Goal: Task Accomplishment & Management: Use online tool/utility

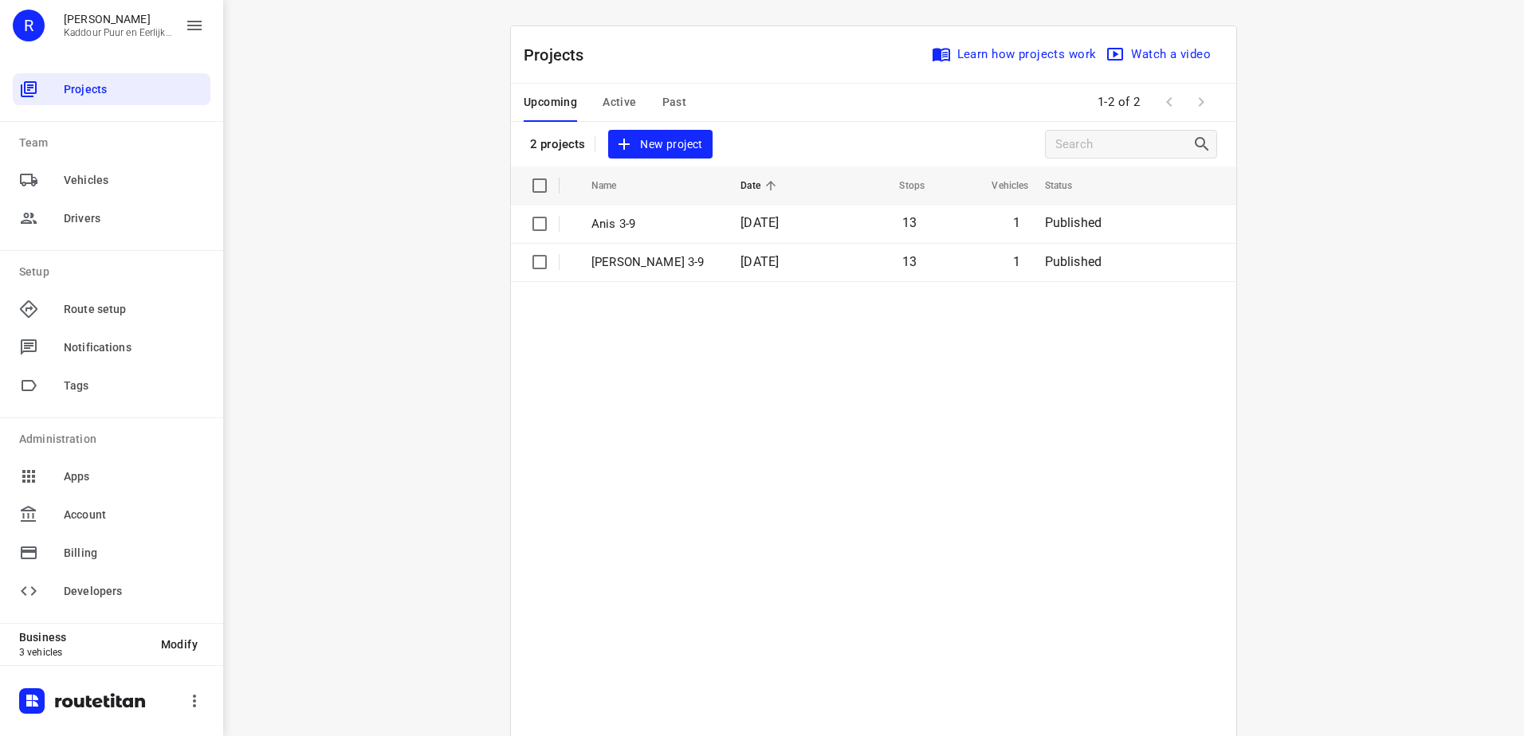
click at [371, 169] on div "i © 2025 Routetitan , © Stadia Maps , © OpenMapTiles © OpenStreetMap contributo…" at bounding box center [873, 368] width 1301 height 736
click at [693, 469] on table "Name Date Stops Vehicles Status Anis 3-9 [DATE] 13 1 Published [PERSON_NAME] 3-…" at bounding box center [873, 492] width 725 height 650
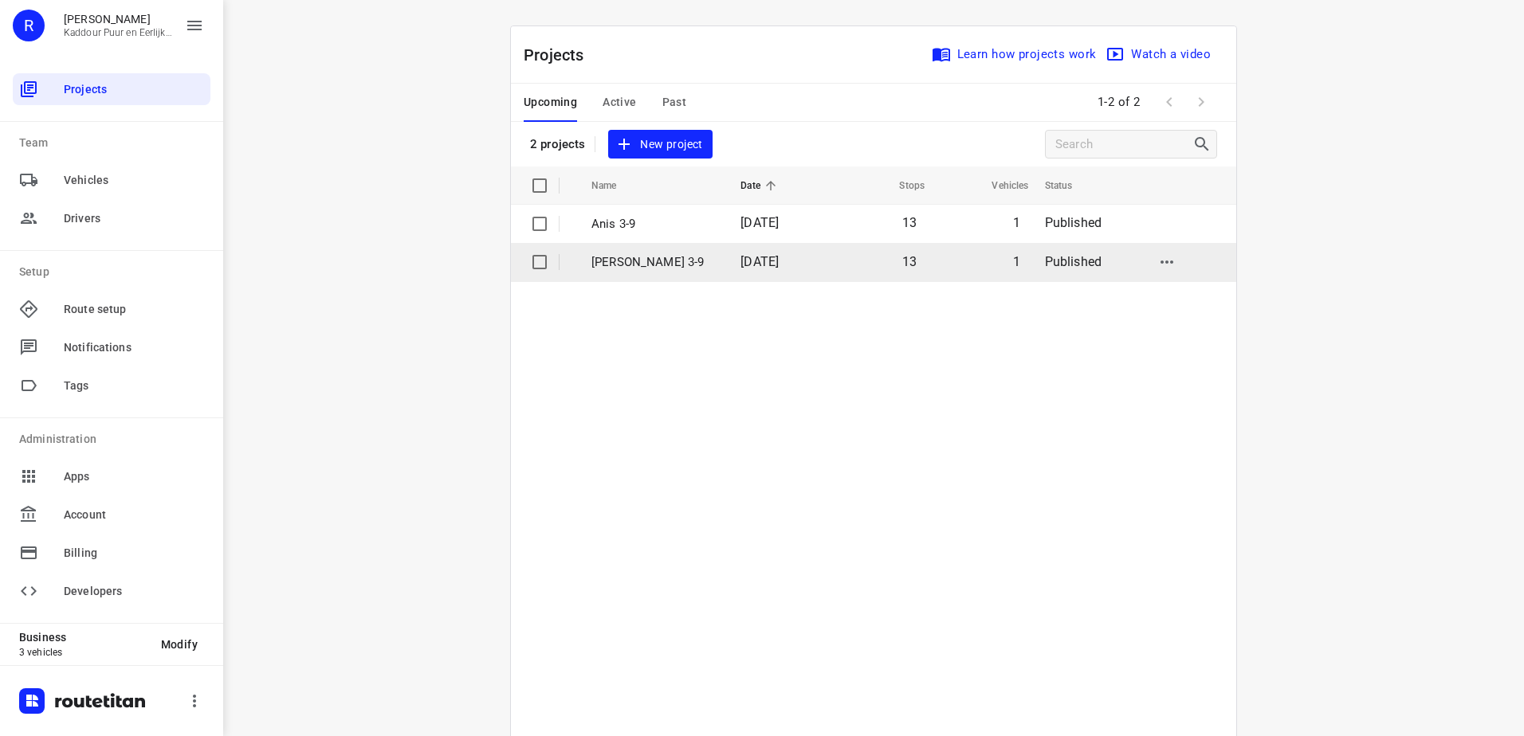
click at [854, 270] on td "13" at bounding box center [878, 262] width 100 height 38
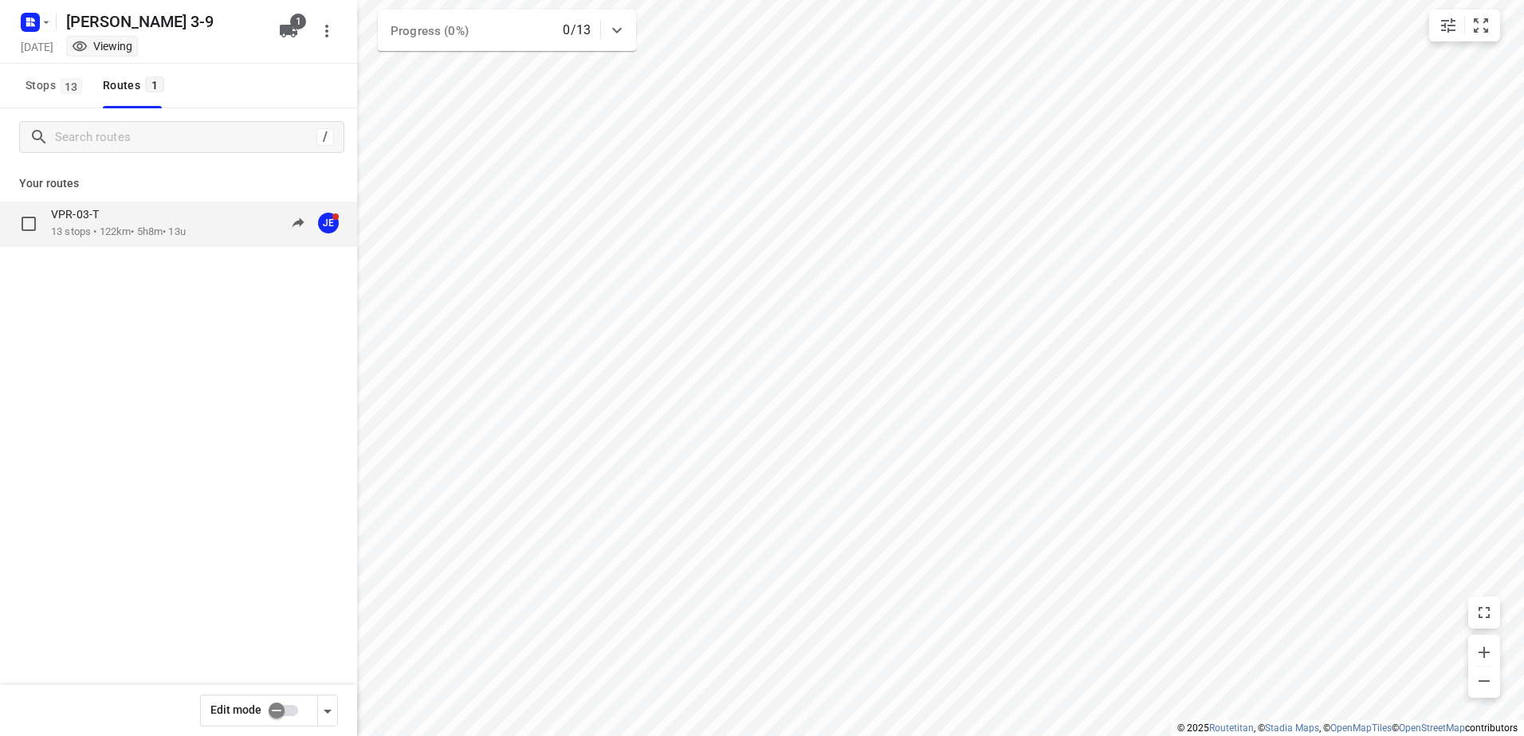
click at [117, 217] on div "VPR-03-T" at bounding box center [118, 216] width 135 height 18
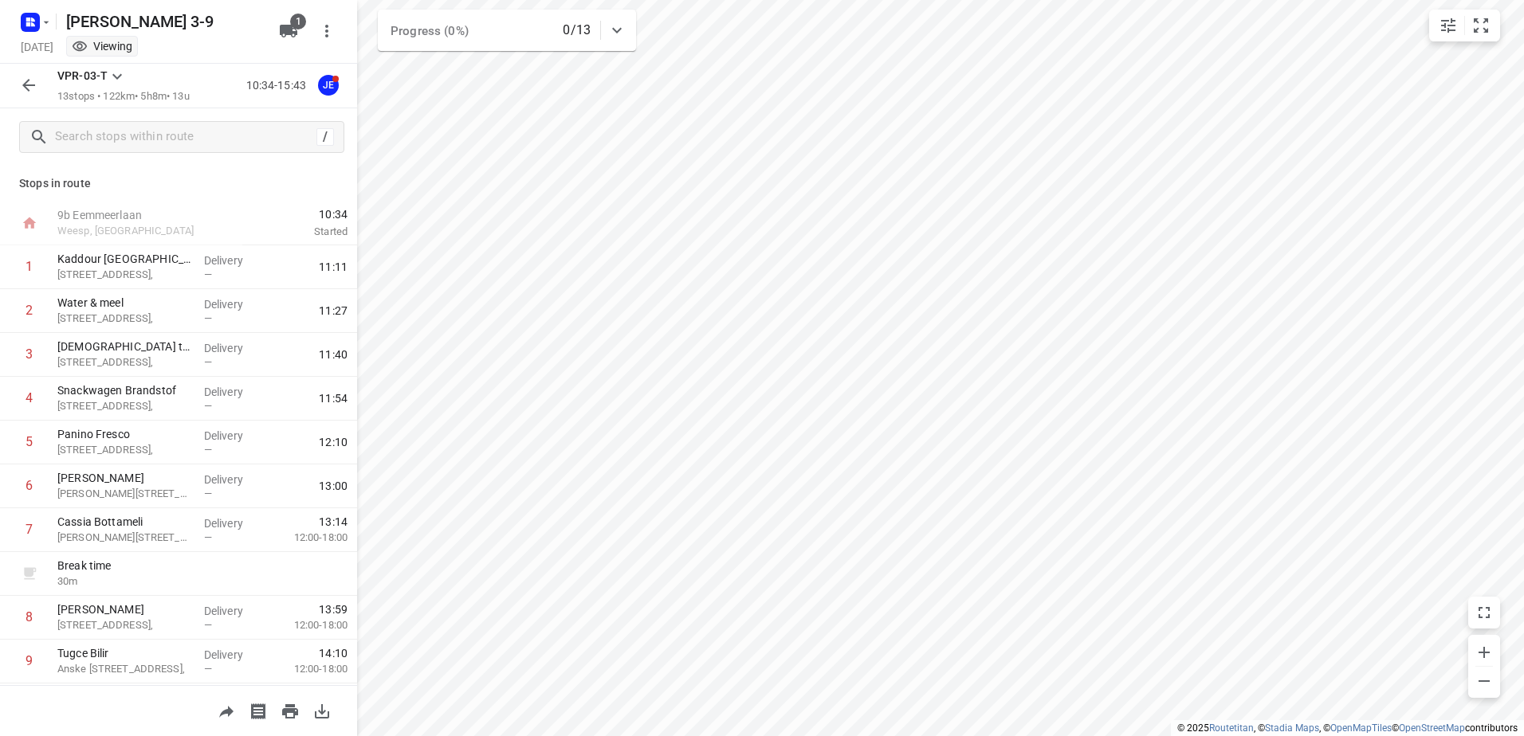
click at [12, 18] on div "[PERSON_NAME] 3-9 [DATE] Viewing 1" at bounding box center [178, 32] width 357 height 64
click at [29, 14] on rect "button" at bounding box center [30, 22] width 19 height 19
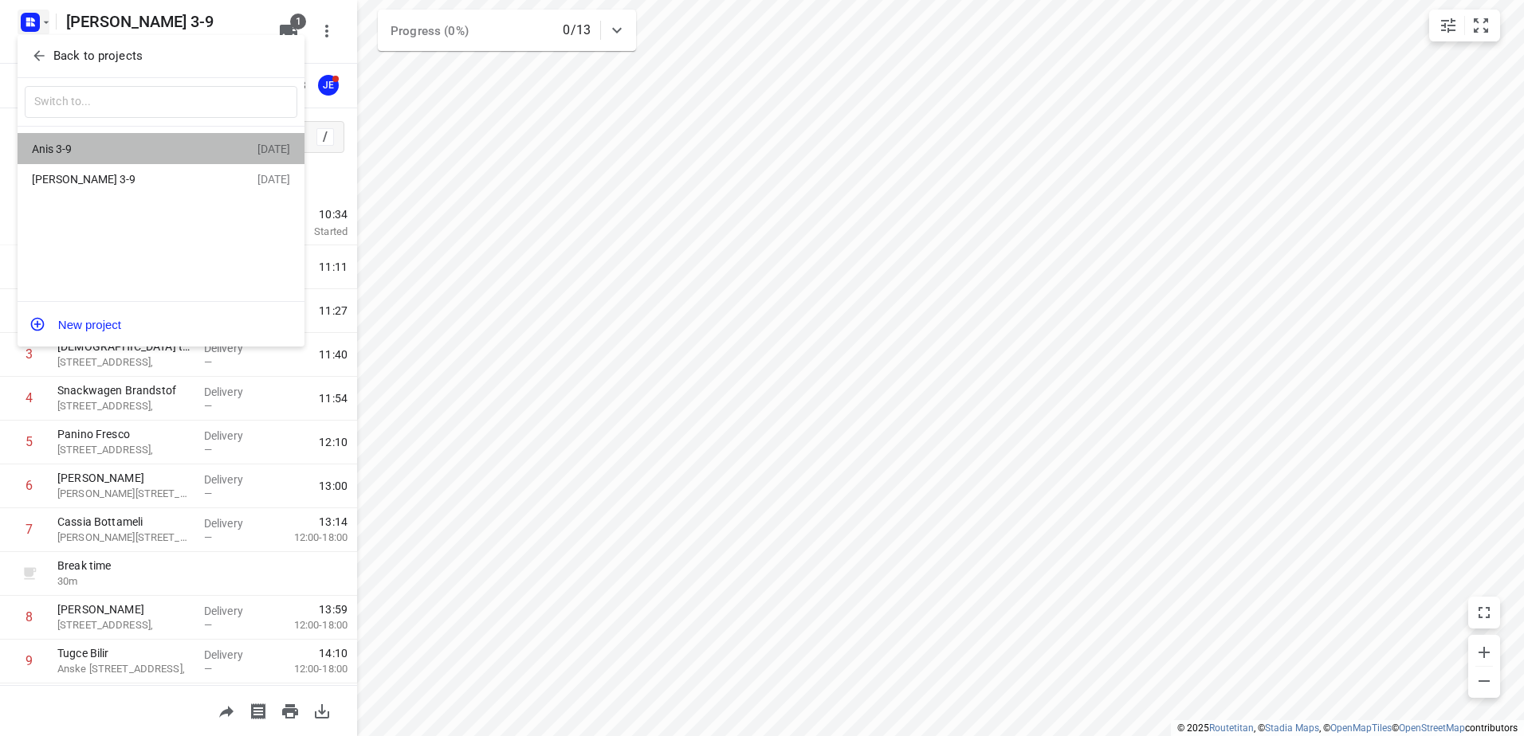
click at [77, 137] on div "Anis 3-9 [DATE]" at bounding box center [161, 148] width 287 height 31
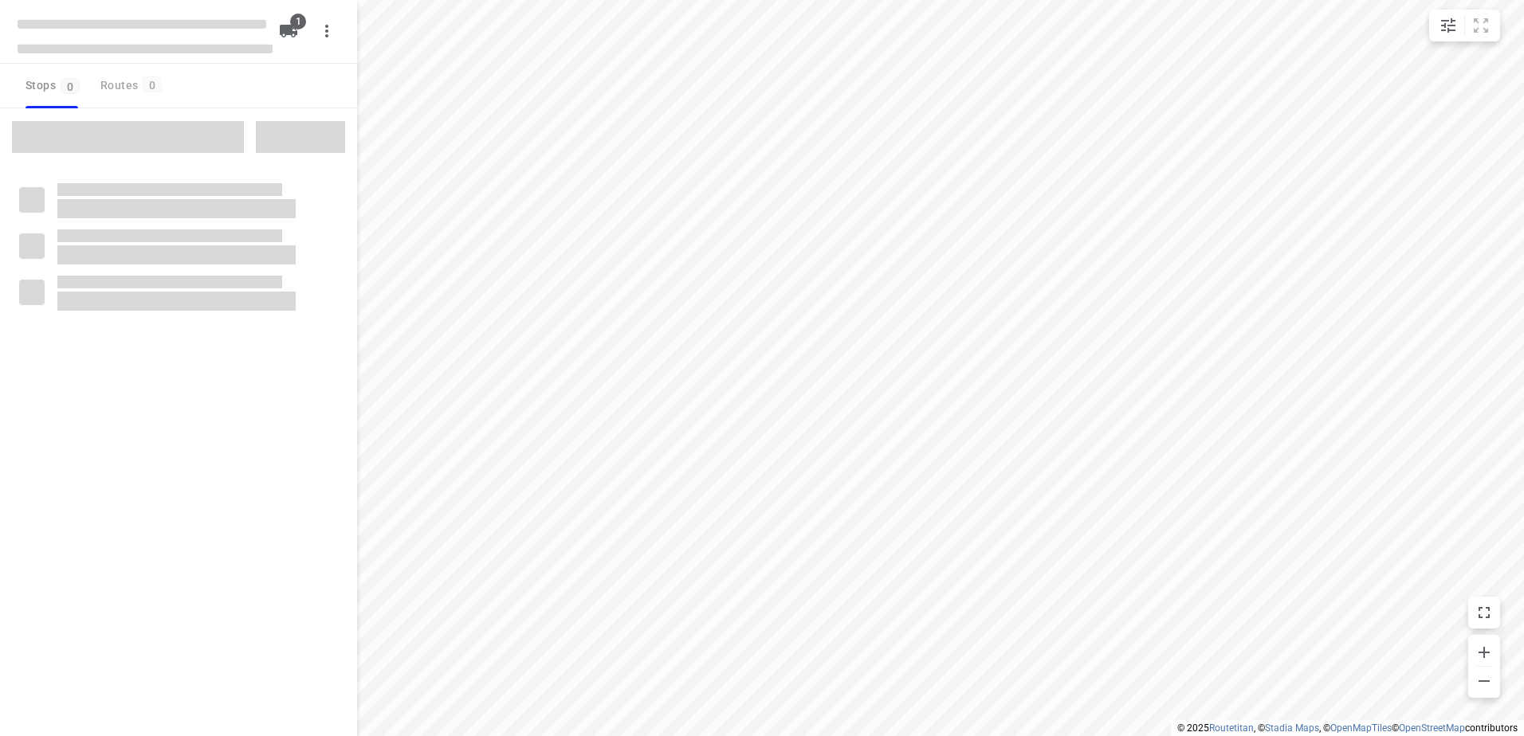
type input "distance"
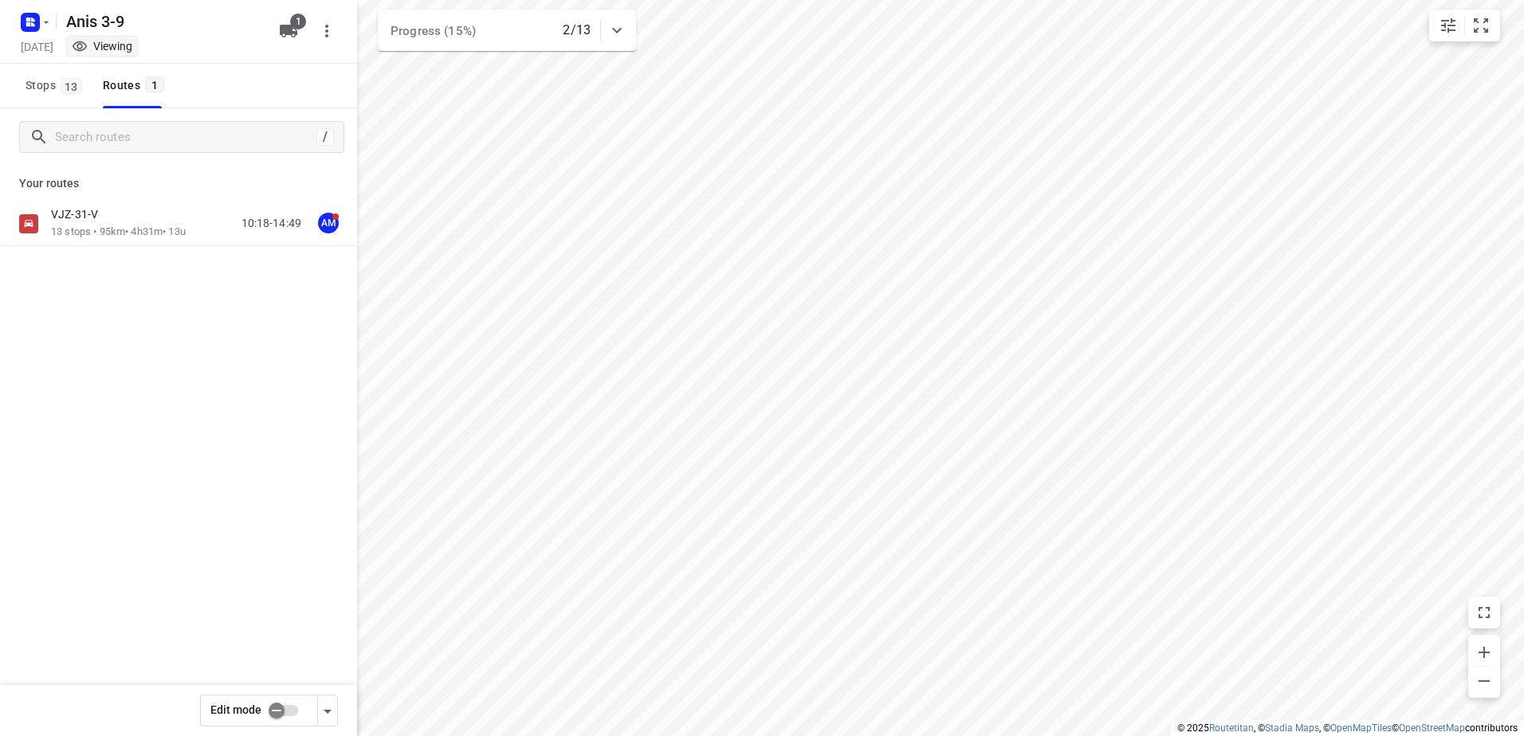
click at [84, 212] on p "VJZ-31-V" at bounding box center [79, 214] width 57 height 14
